Goal: Task Accomplishment & Management: Complete application form

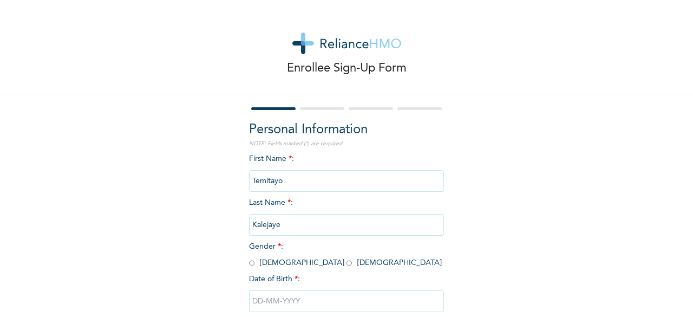
click at [295, 218] on input "Kalejaye" at bounding box center [346, 225] width 195 height 22
click at [281, 223] on input "Kalejaye" at bounding box center [346, 225] width 195 height 22
drag, startPoint x: 279, startPoint y: 227, endPoint x: 238, endPoint y: 227, distance: 41.2
click at [238, 227] on div "Personal Information NOTE: Fields marked (*) are required First Name * : [PERSO…" at bounding box center [346, 233] width 217 height 278
click at [320, 228] on input "Kalejaye" at bounding box center [346, 225] width 195 height 22
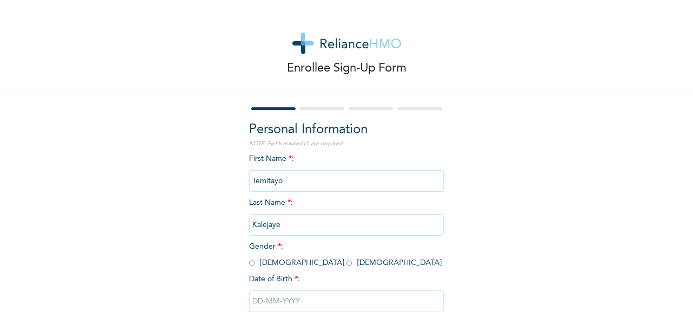
click at [281, 229] on input "Kalejaye" at bounding box center [346, 225] width 195 height 22
drag, startPoint x: 281, startPoint y: 224, endPoint x: 240, endPoint y: 221, distance: 40.1
click at [240, 221] on div "Personal Information NOTE: Fields marked (*) are required First Name * : [PERSO…" at bounding box center [346, 233] width 217 height 278
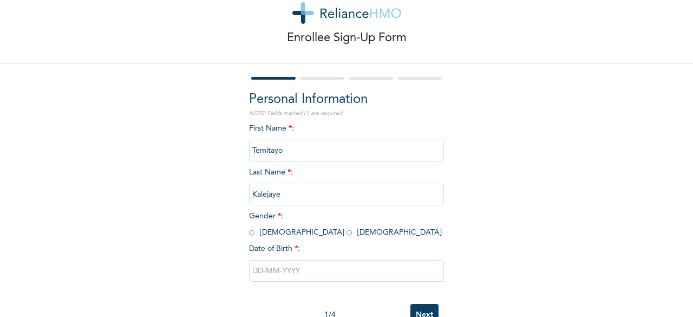
scroll to position [33, 0]
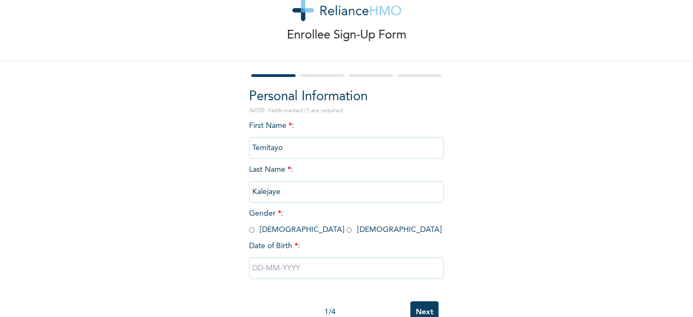
click at [327, 189] on input "Kalejaye" at bounding box center [346, 192] width 195 height 22
click at [249, 231] on input "radio" at bounding box center [251, 230] width 5 height 10
radio input "true"
click at [279, 192] on input "Kalejaye" at bounding box center [346, 192] width 195 height 22
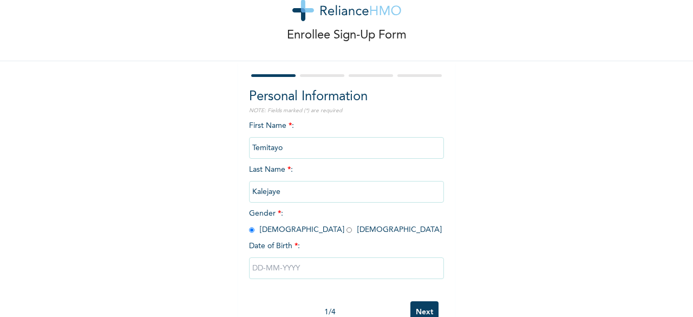
click at [292, 151] on input "Temitayo" at bounding box center [346, 148] width 195 height 22
click at [272, 147] on input "Temitayo" at bounding box center [346, 148] width 195 height 22
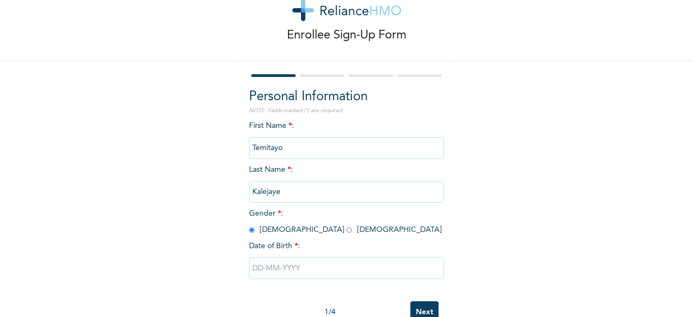
click at [272, 147] on input "Temitayo" at bounding box center [346, 148] width 195 height 22
click at [294, 147] on input "Temitayo" at bounding box center [346, 148] width 195 height 22
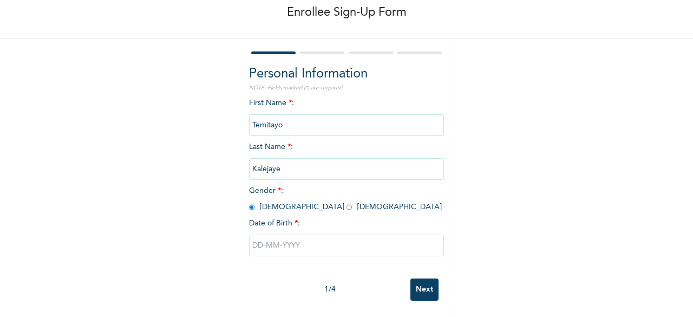
scroll to position [65, 0]
click at [267, 160] on input "Kalejaye" at bounding box center [346, 169] width 195 height 22
click at [314, 169] on input "Kalejaye" at bounding box center [346, 169] width 195 height 22
click at [313, 158] on input "Kalejaye" at bounding box center [346, 169] width 195 height 22
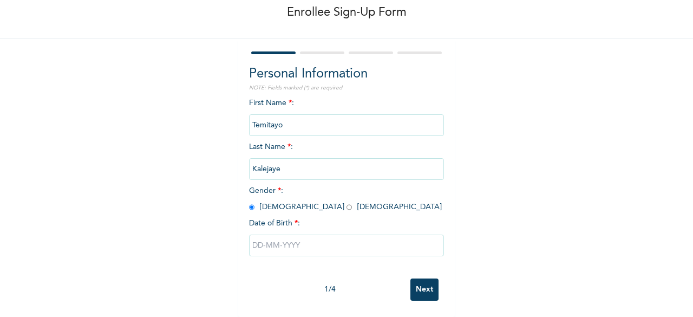
click at [257, 238] on input "text" at bounding box center [346, 245] width 195 height 22
select select "8"
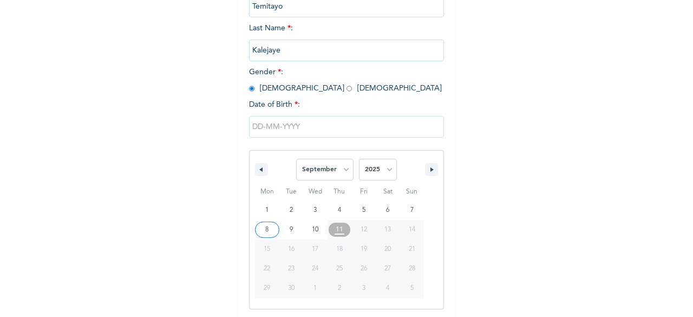
scroll to position [176, 0]
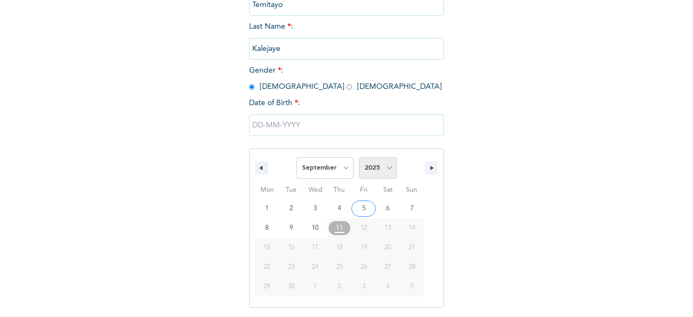
click at [364, 166] on select "2025 2024 2023 2022 2021 2020 2019 2018 2017 2016 2015 2014 2013 2012 2011 2010…" at bounding box center [378, 168] width 38 height 22
click at [359, 158] on select "2025 2024 2023 2022 2021 2020 2019 2018 2017 2016 2015 2014 2013 2012 2011 2010…" at bounding box center [378, 168] width 38 height 22
click at [369, 172] on select "2025 2024 2023 2022 2021 2020 2019 2018 2017 2016 2015 2014 2013 2012 2011 2010…" at bounding box center [378, 168] width 38 height 22
select select "1993"
click at [359, 158] on select "2025 2024 2023 2022 2021 2020 2019 2018 2017 2016 2015 2014 2013 2012 2011 2010…" at bounding box center [378, 168] width 38 height 22
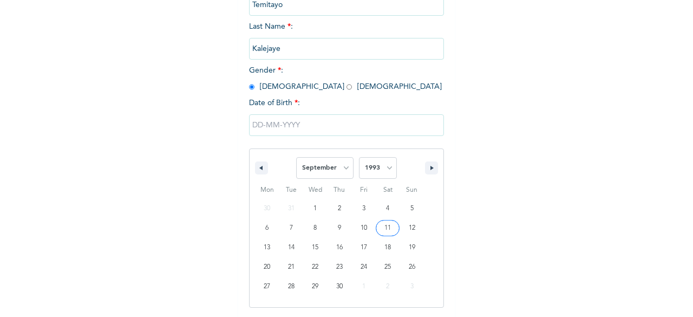
type input "[DATE]"
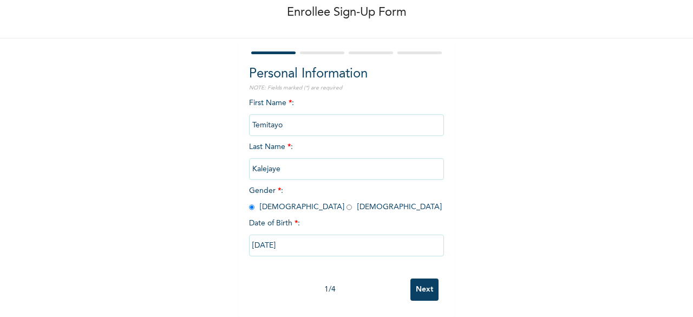
scroll to position [65, 0]
click at [280, 160] on input "Kalejaye" at bounding box center [346, 169] width 195 height 22
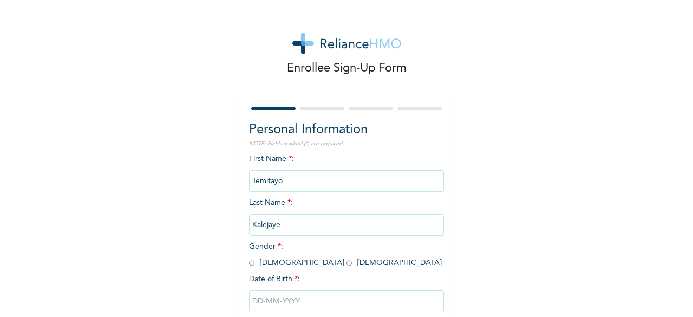
click at [283, 225] on input "Kalejaye" at bounding box center [346, 225] width 195 height 22
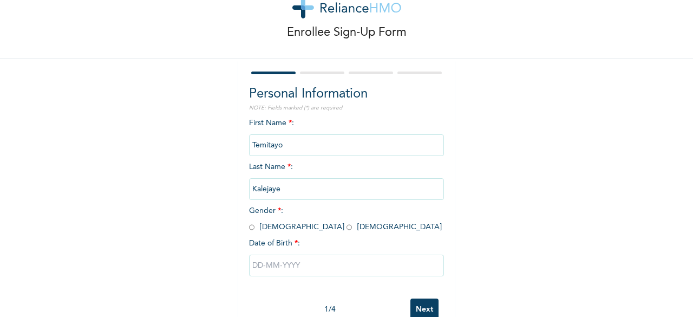
scroll to position [65, 0]
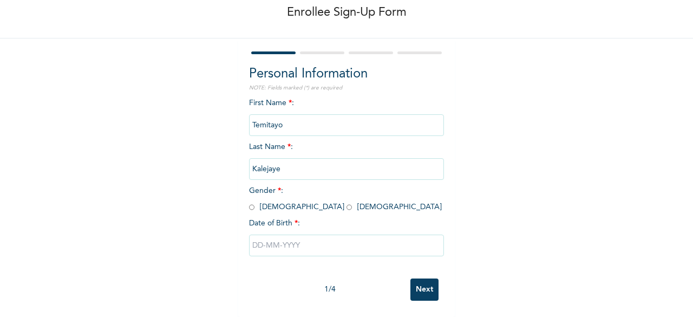
click at [249, 202] on input "radio" at bounding box center [251, 207] width 5 height 10
radio input "true"
click at [285, 240] on input "text" at bounding box center [346, 245] width 195 height 22
select select "8"
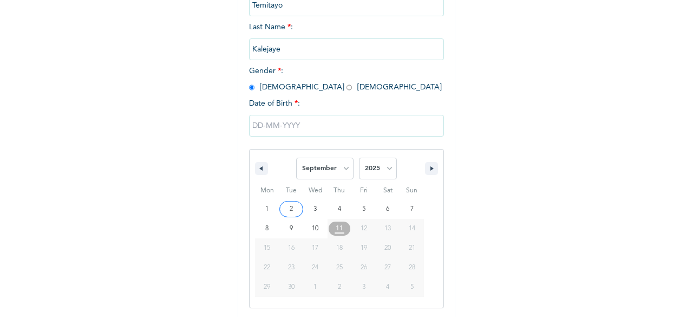
scroll to position [176, 0]
click at [371, 166] on select "2025 2024 2023 2022 2021 2020 2019 2018 2017 2016 2015 2014 2013 2012 2011 2010…" at bounding box center [378, 168] width 38 height 22
select select "1993"
click at [359, 158] on select "2025 2024 2023 2022 2021 2020 2019 2018 2017 2016 2015 2014 2013 2012 2011 2010…" at bounding box center [378, 168] width 38 height 22
type input "[DATE]"
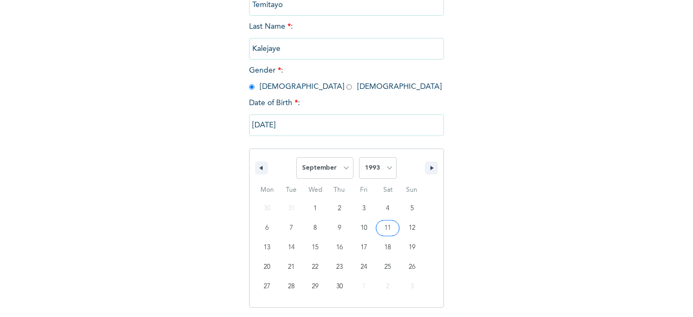
scroll to position [65, 0]
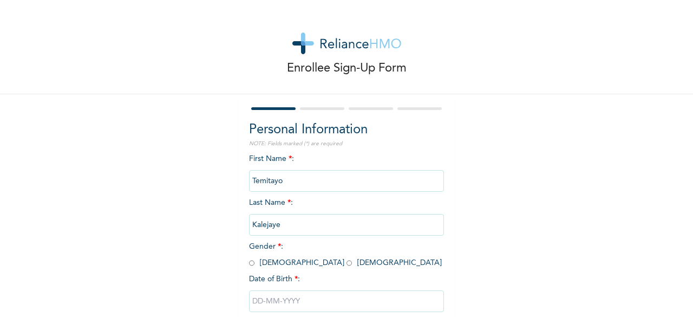
click at [249, 264] on input "radio" at bounding box center [251, 263] width 5 height 10
radio input "true"
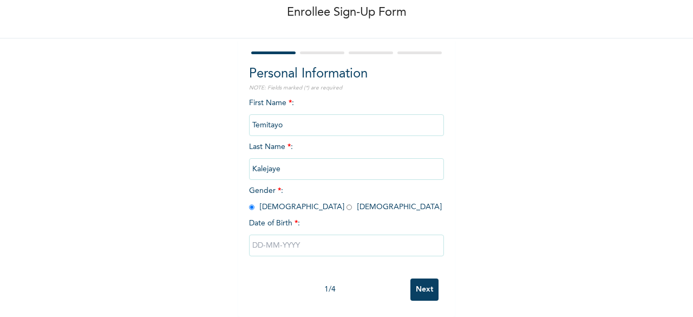
click at [272, 235] on input "text" at bounding box center [346, 245] width 195 height 22
select select "8"
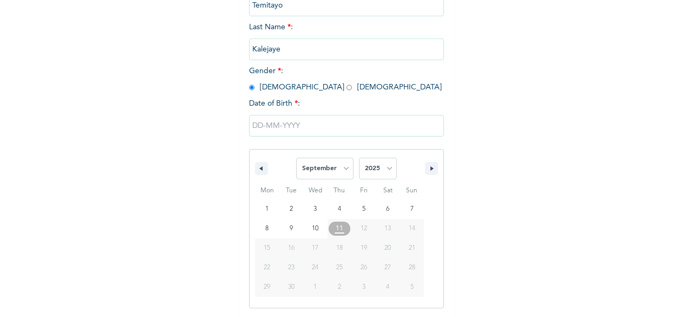
scroll to position [176, 0]
click at [370, 169] on select "2025 2024 2023 2022 2021 2020 2019 2018 2017 2016 2015 2014 2013 2012 2011 2010…" at bounding box center [378, 168] width 38 height 22
select select "1993"
click at [359, 158] on select "2025 2024 2023 2022 2021 2020 2019 2018 2017 2016 2015 2014 2013 2012 2011 2010…" at bounding box center [378, 168] width 38 height 22
type input "[DATE]"
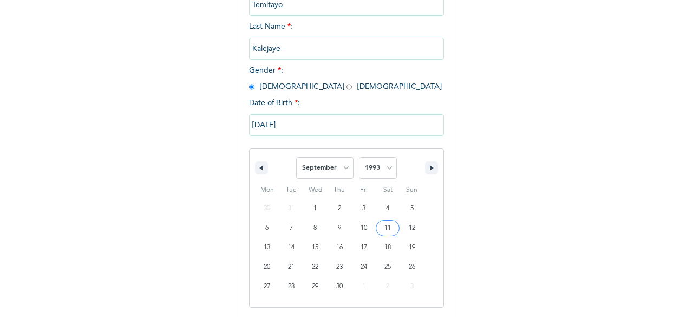
scroll to position [65, 0]
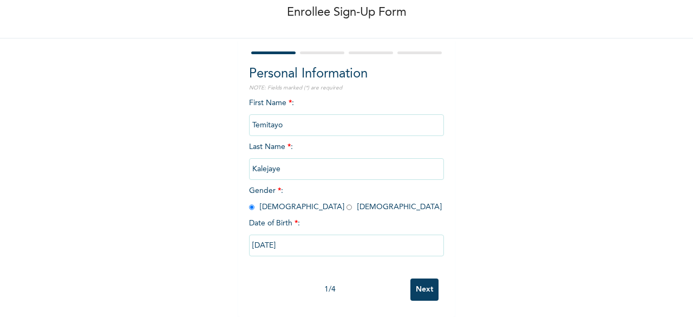
click at [341, 257] on div "First Name * : Temitayo Last Name * : Kalejaye Gender * : Male Female Date of B…" at bounding box center [346, 184] width 195 height 175
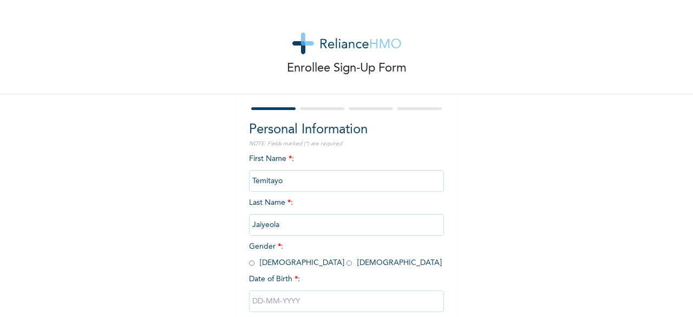
click at [249, 262] on input "radio" at bounding box center [251, 263] width 5 height 10
radio input "true"
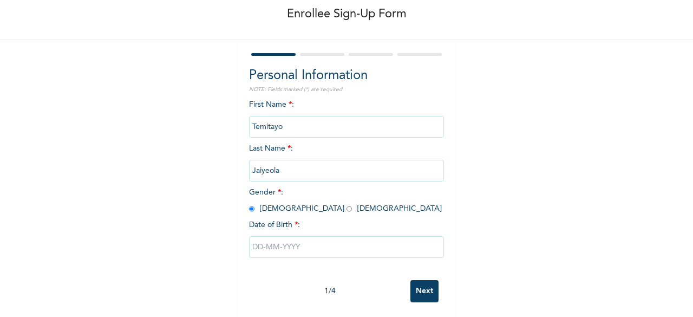
click at [288, 246] on input "text" at bounding box center [346, 247] width 195 height 22
select select "8"
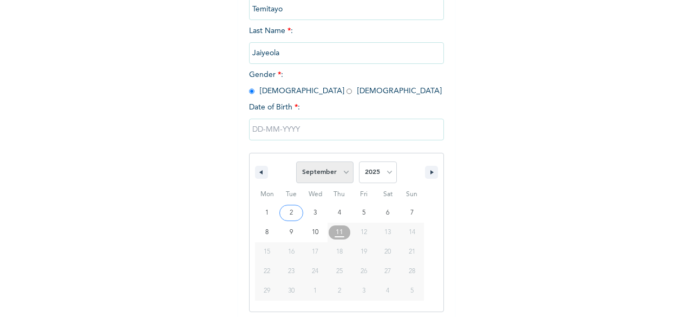
scroll to position [176, 0]
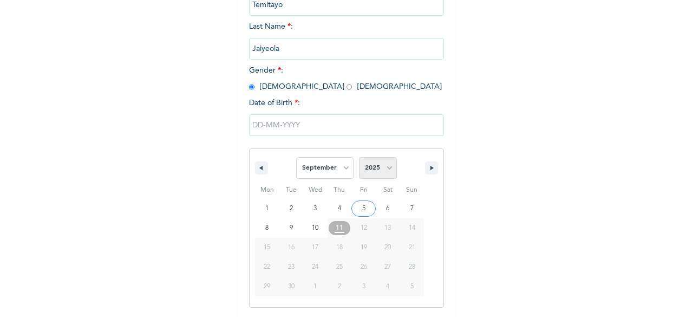
click at [376, 165] on select "2025 2024 2023 2022 2021 2020 2019 2018 2017 2016 2015 2014 2013 2012 2011 2010…" at bounding box center [378, 168] width 38 height 22
select select "1993"
click at [359, 158] on select "2025 2024 2023 2022 2021 2020 2019 2018 2017 2016 2015 2014 2013 2012 2011 2010…" at bounding box center [378, 168] width 38 height 22
type input "[DATE]"
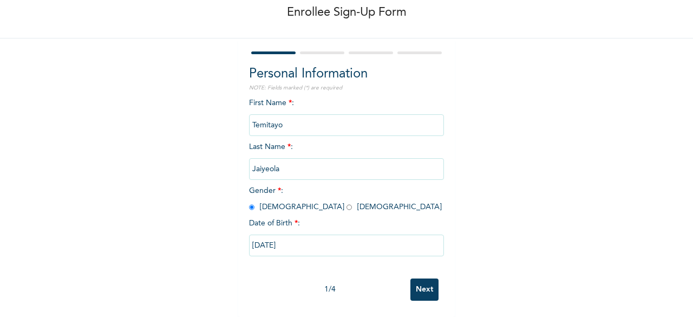
scroll to position [65, 0]
click at [434, 278] on input "Next" at bounding box center [424, 289] width 28 height 22
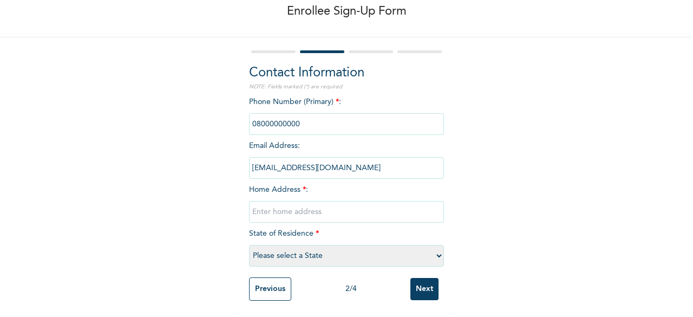
click at [293, 118] on input "phone" at bounding box center [346, 124] width 195 height 22
click at [298, 116] on input "phone" at bounding box center [346, 124] width 195 height 22
click at [297, 118] on input "phone" at bounding box center [346, 124] width 195 height 22
click at [299, 120] on input "phone" at bounding box center [346, 124] width 195 height 22
click at [292, 206] on input "text" at bounding box center [346, 212] width 195 height 22
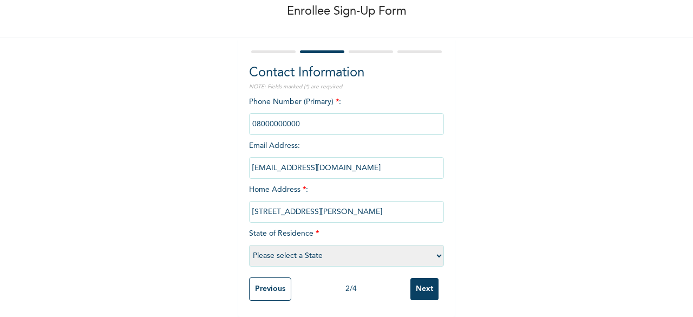
type input "[STREET_ADDRESS][PERSON_NAME]"
click at [304, 245] on select "Please select a State [PERSON_NAME] (FCT) [PERSON_NAME] Ibom [GEOGRAPHIC_DATA] …" at bounding box center [346, 256] width 195 height 22
select select "25"
click at [249, 245] on select "Please select a State Abia Abuja (FCT) Adamawa Akwa Ibom Anambra Bauchi Bayelsa…" at bounding box center [346, 256] width 195 height 22
click at [303, 113] on input "phone" at bounding box center [346, 124] width 195 height 22
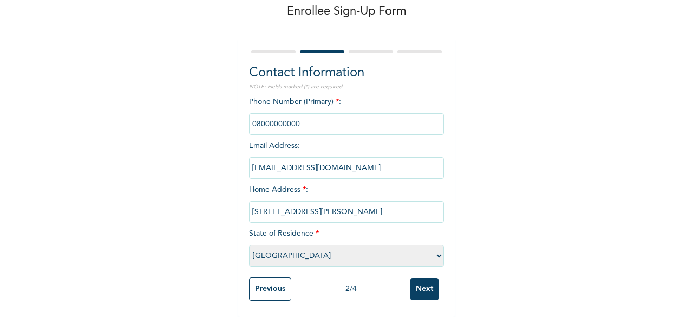
click at [301, 115] on input "phone" at bounding box center [346, 124] width 195 height 22
click at [427, 288] on input "Next" at bounding box center [424, 289] width 28 height 22
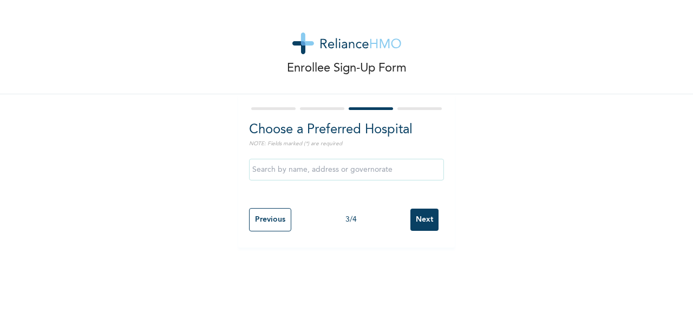
scroll to position [0, 0]
click at [317, 169] on input "text" at bounding box center [346, 170] width 195 height 22
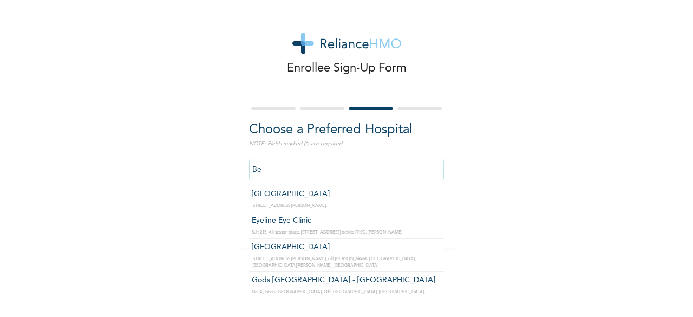
type input "B"
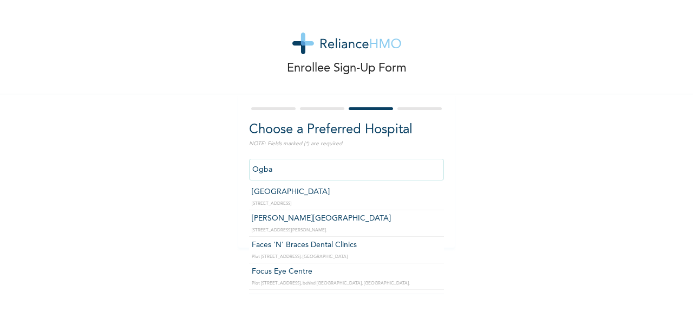
scroll to position [54, 0]
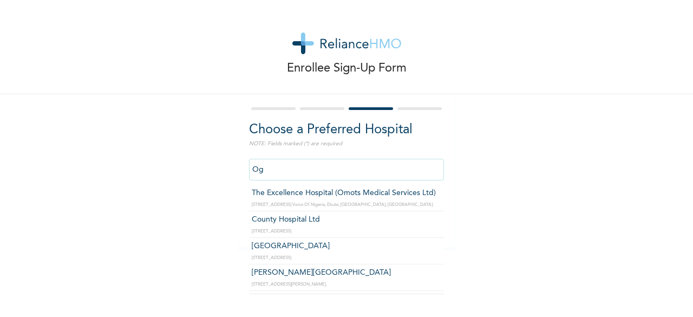
type input "O"
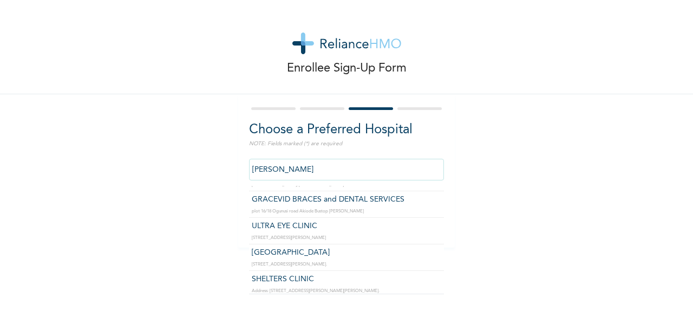
scroll to position [195, 0]
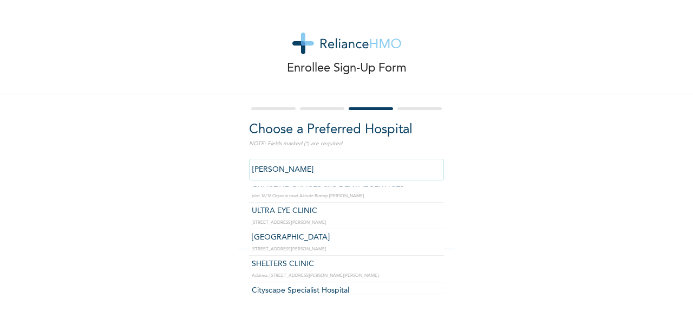
click at [303, 164] on input "berger" at bounding box center [346, 170] width 195 height 22
type input "b"
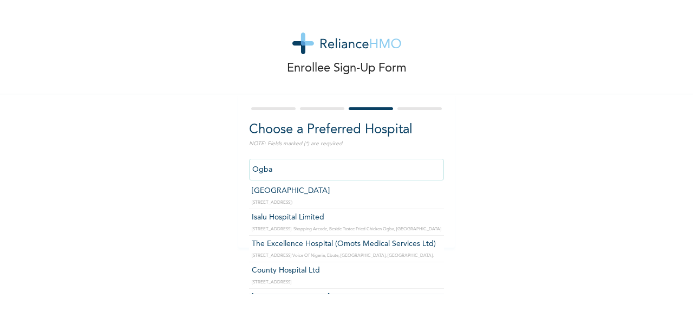
scroll to position [0, 0]
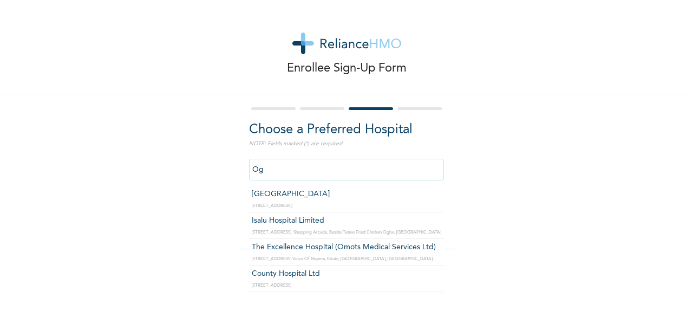
type input "O"
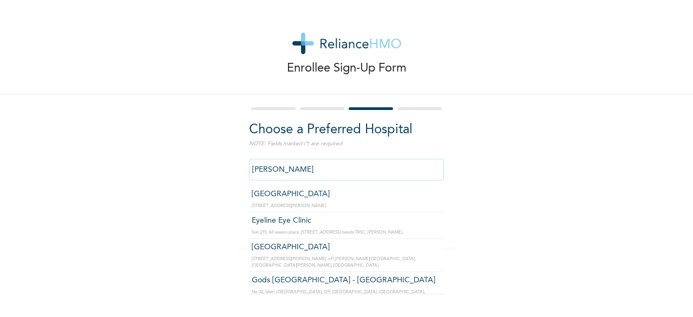
type input "Royan Hospital"
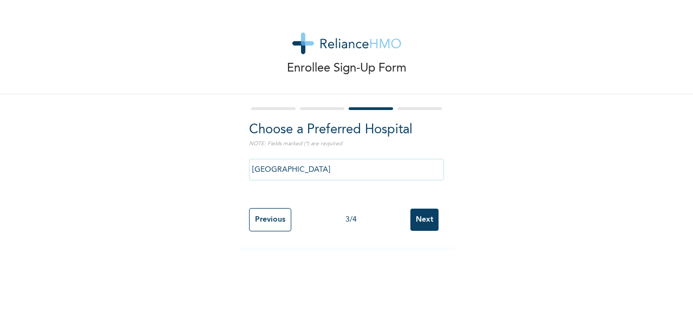
click at [421, 220] on input "Next" at bounding box center [424, 219] width 28 height 22
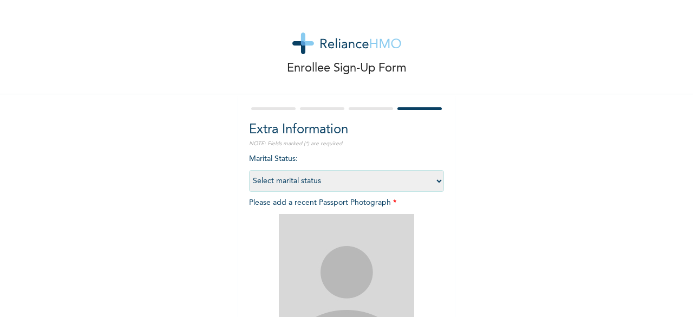
click at [381, 182] on select "Select marital status Single Married Divorced Widow/Widower" at bounding box center [346, 181] width 195 height 22
select select "1"
click at [249, 170] on select "Select marital status Single Married Divorced Widow/Widower" at bounding box center [346, 181] width 195 height 22
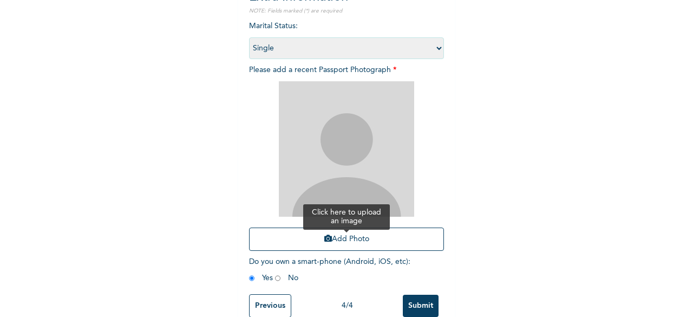
scroll to position [158, 0]
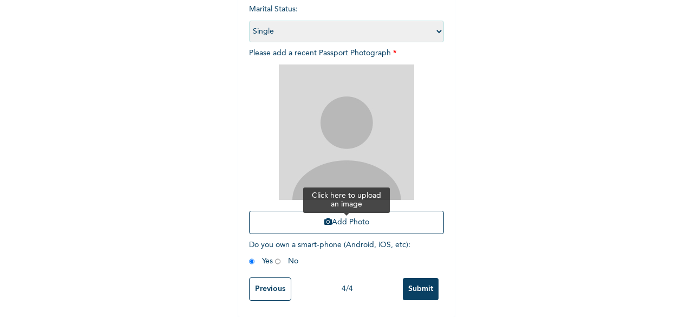
click at [344, 213] on button "Add Photo" at bounding box center [346, 222] width 195 height 23
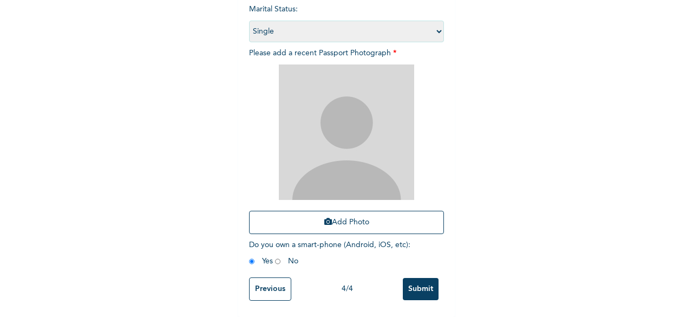
click at [249, 211] on button "Add Photo" at bounding box center [346, 222] width 195 height 23
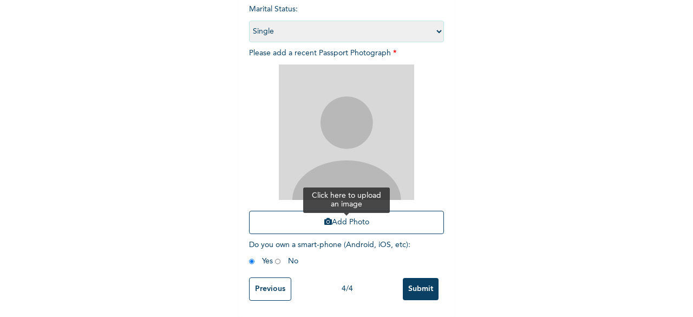
click at [353, 211] on button "Add Photo" at bounding box center [346, 222] width 195 height 23
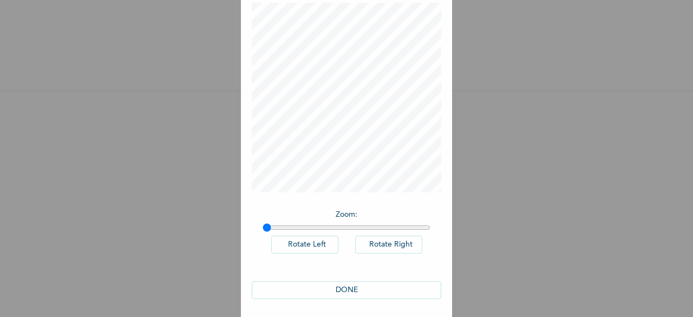
scroll to position [61, 0]
click at [351, 282] on button "DONE" at bounding box center [347, 287] width 190 height 18
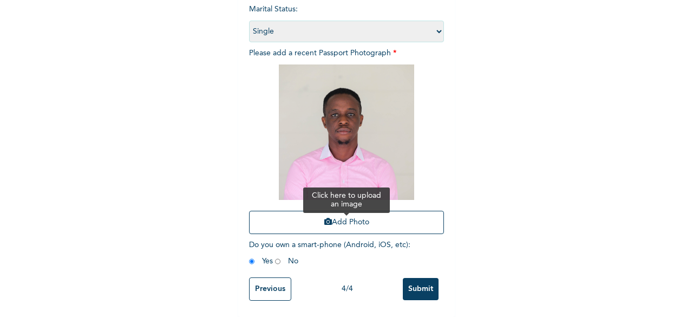
scroll to position [158, 0]
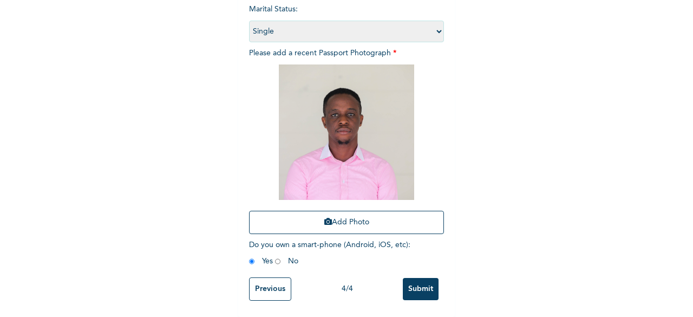
click at [410, 281] on input "Submit" at bounding box center [421, 289] width 36 height 22
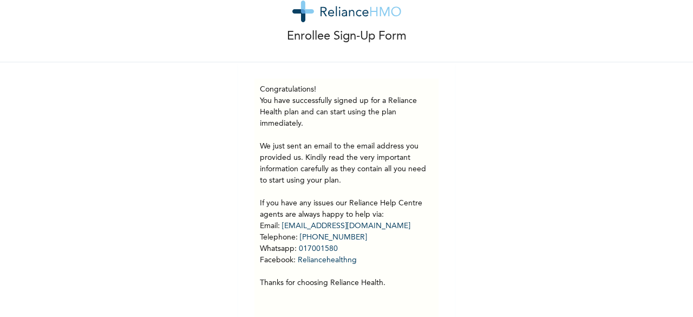
scroll to position [0, 0]
